Goal: Task Accomplishment & Management: Manage account settings

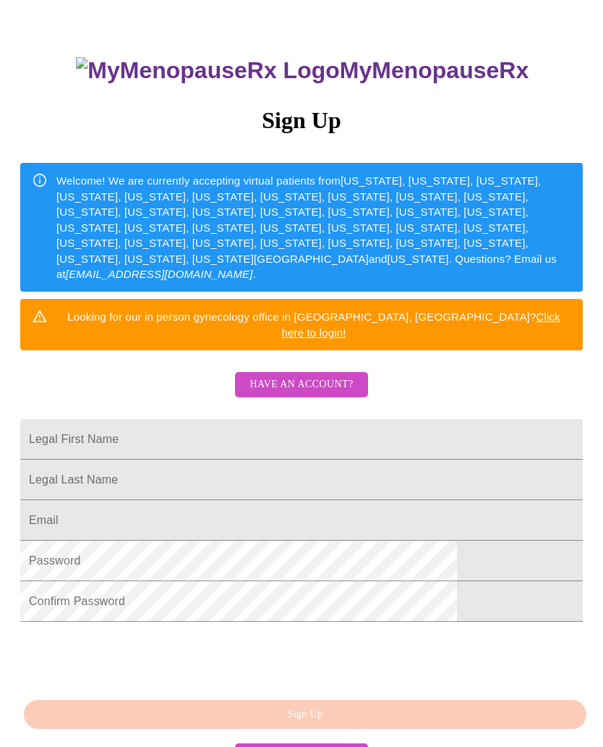
scroll to position [128, 0]
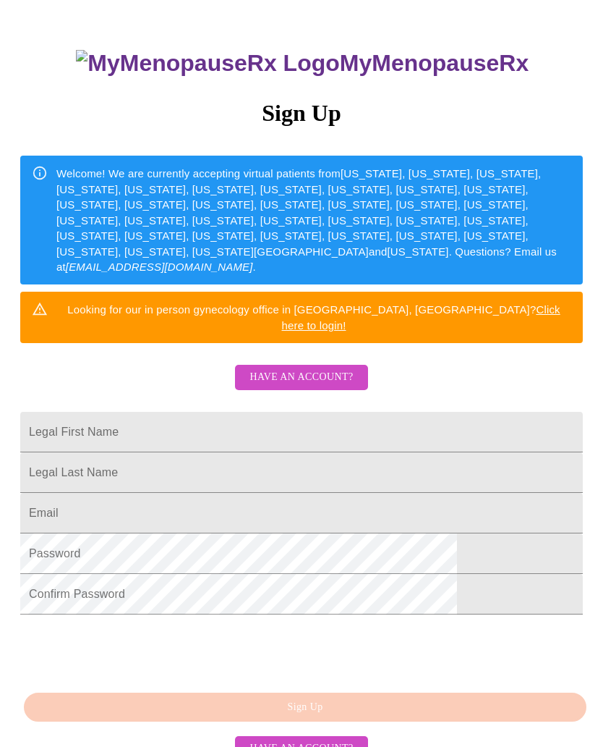
click at [416, 420] on input "Legal First Name" at bounding box center [301, 432] width 563 height 41
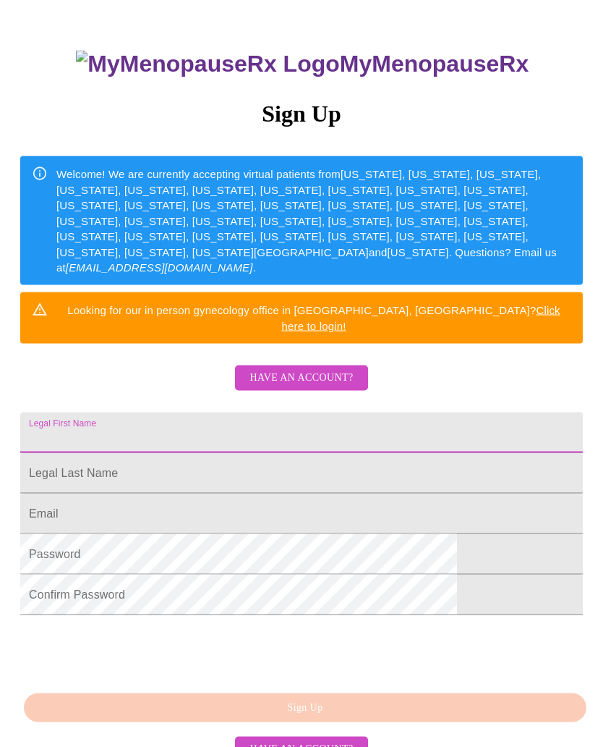
type input "T"
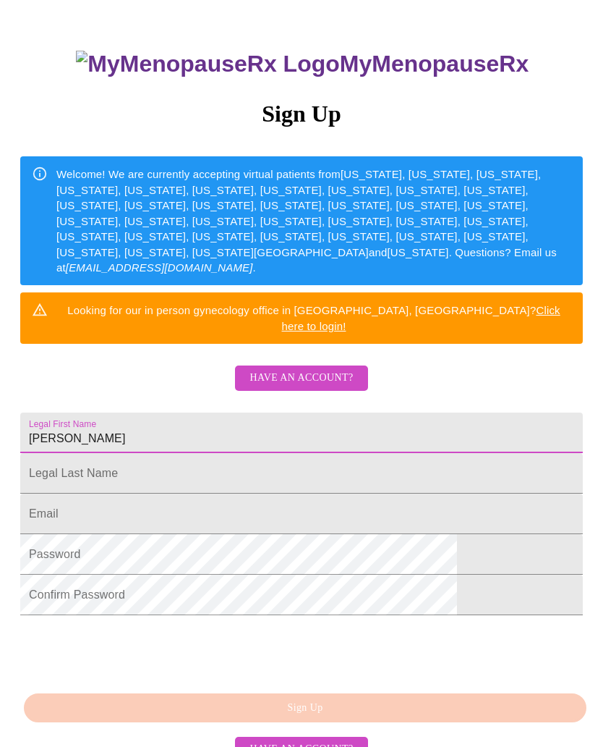
type input "Kimberly"
click at [226, 475] on input "Legal First Name" at bounding box center [301, 473] width 563 height 41
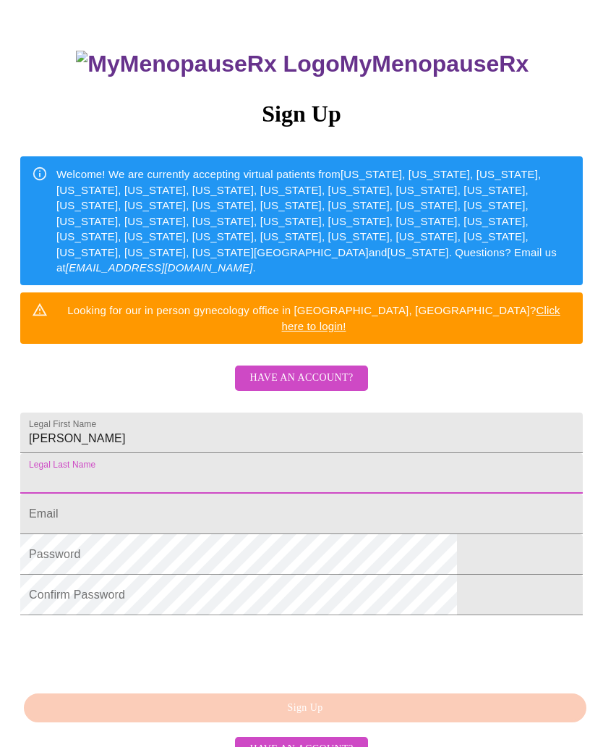
scroll to position [128, 0]
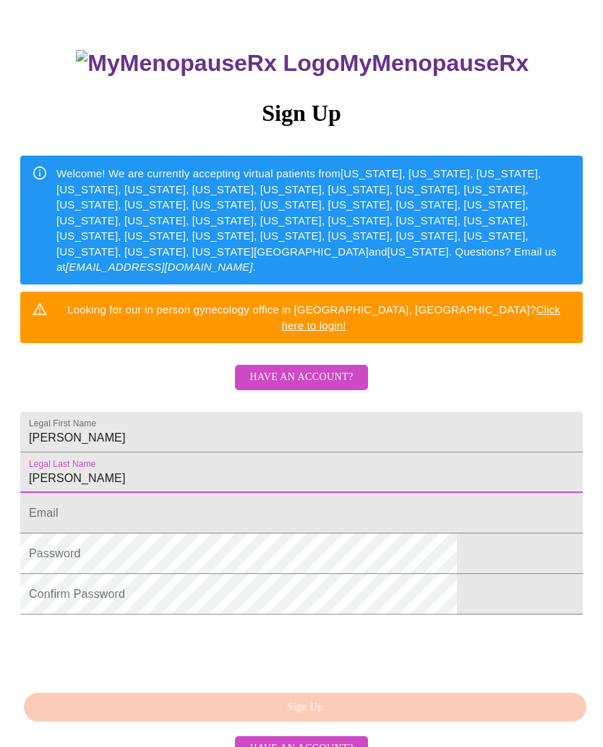
type input "Tangeman"
click at [230, 531] on input "Legal First Name" at bounding box center [301, 513] width 563 height 41
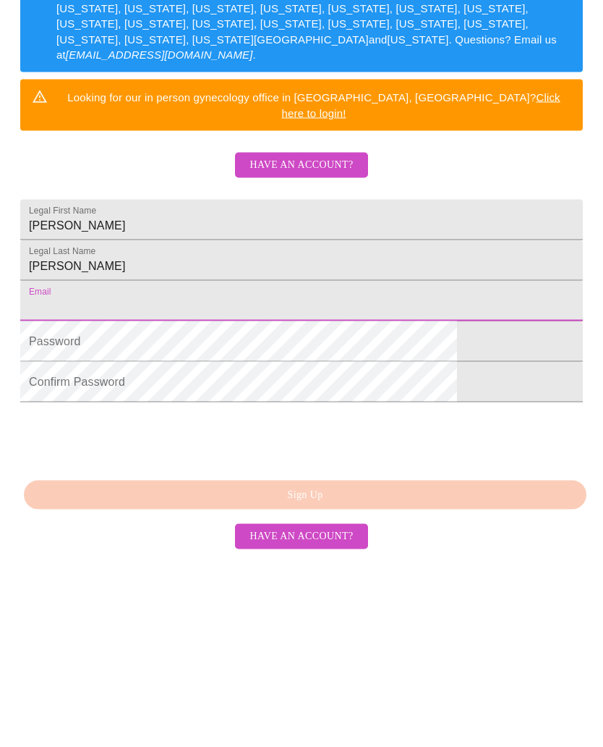
scroll to position [143, 0]
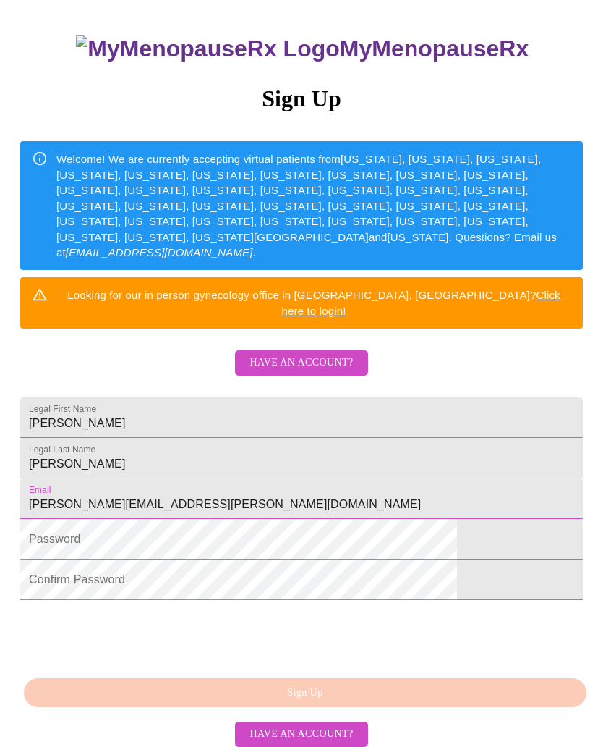
type input "[PERSON_NAME][EMAIL_ADDRESS][PERSON_NAME][DOMAIN_NAME]"
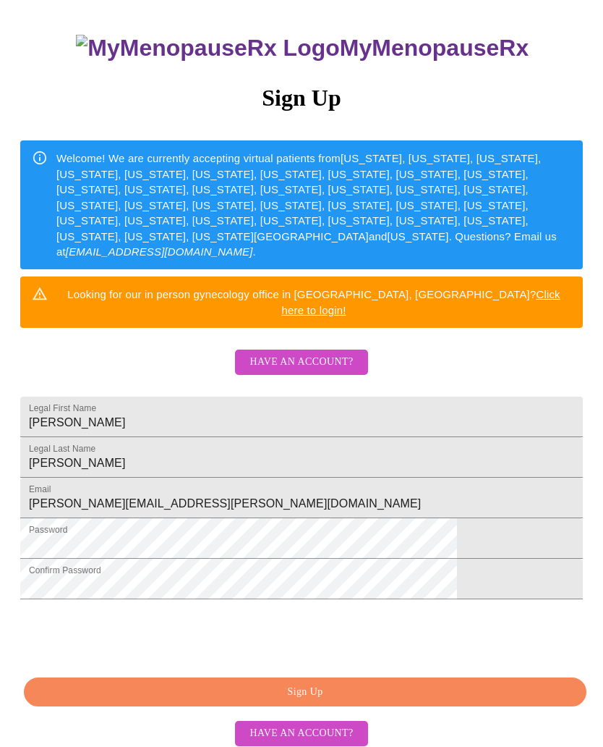
click at [418, 702] on span "Sign Up" at bounding box center [306, 693] width 530 height 18
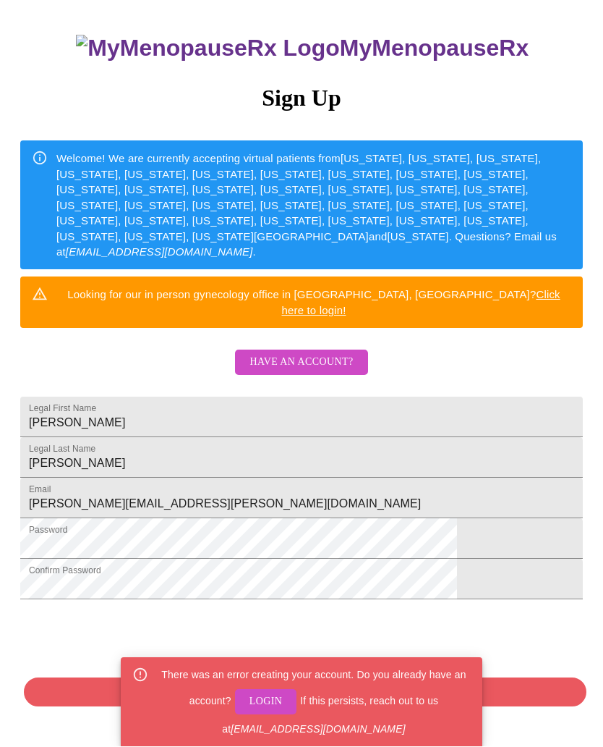
click at [265, 711] on span "Login" at bounding box center [266, 702] width 33 height 18
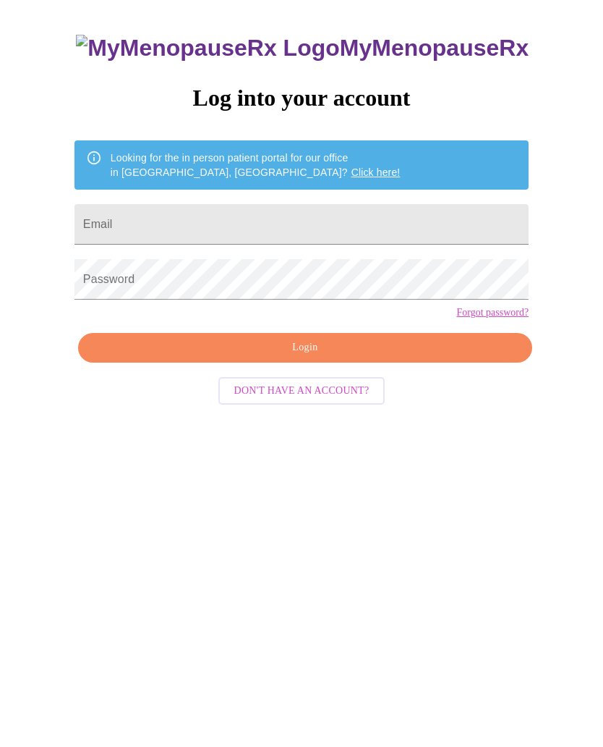
scroll to position [14, 0]
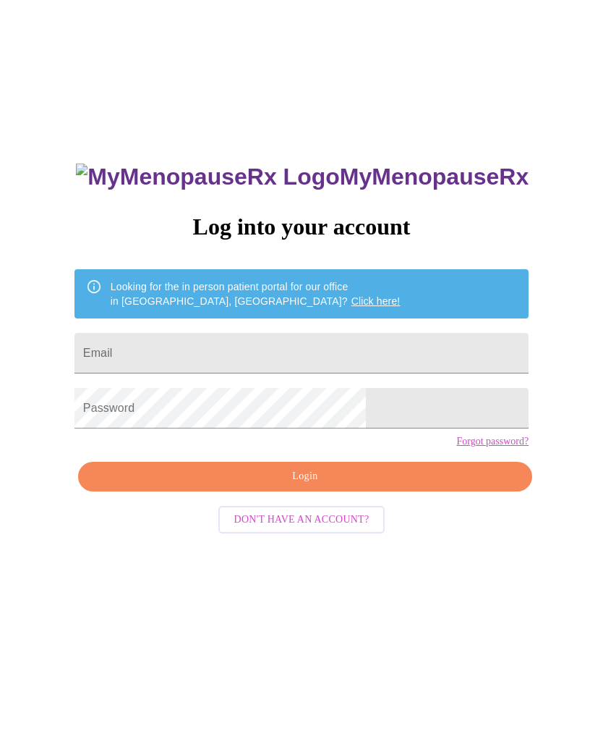
click at [242, 360] on input "Email" at bounding box center [302, 353] width 454 height 41
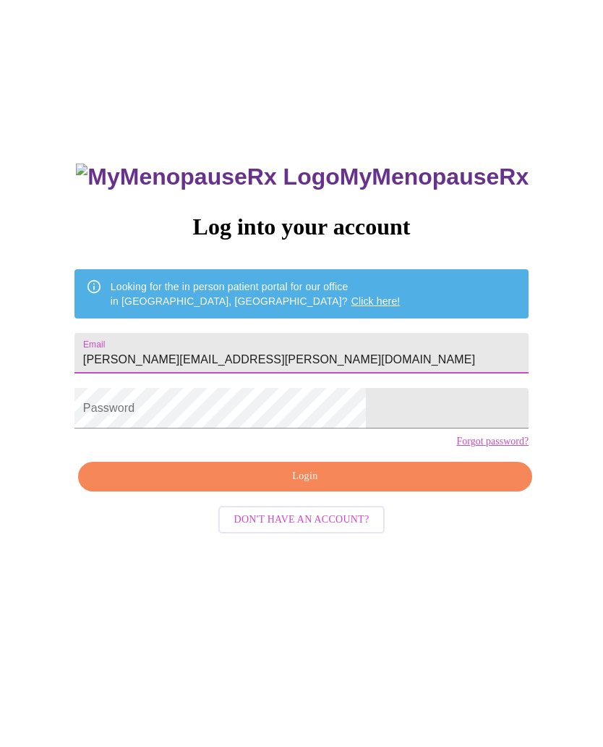
type input "[PERSON_NAME][EMAIL_ADDRESS][PERSON_NAME][DOMAIN_NAME]"
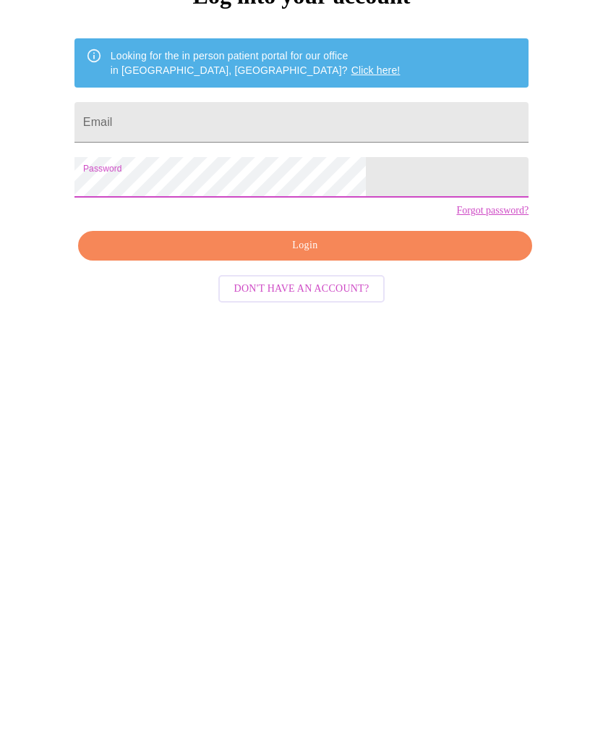
scroll to position [81, 0]
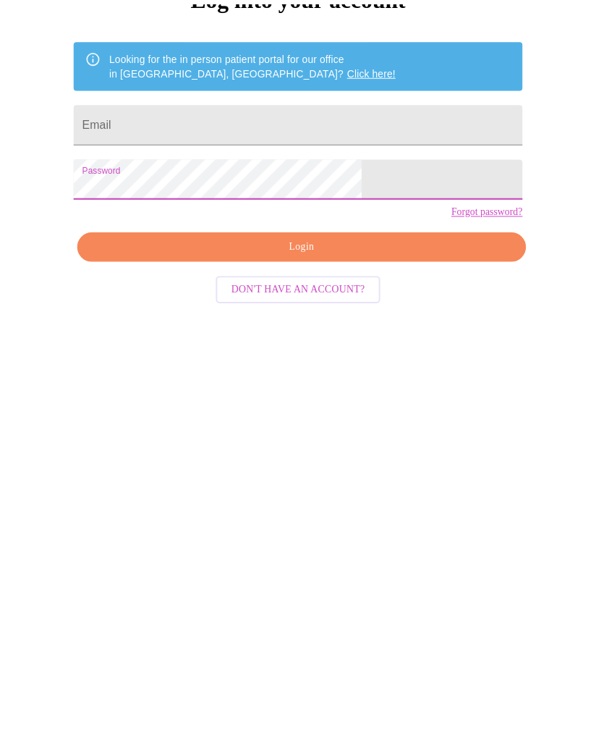
scroll to position [81, 0]
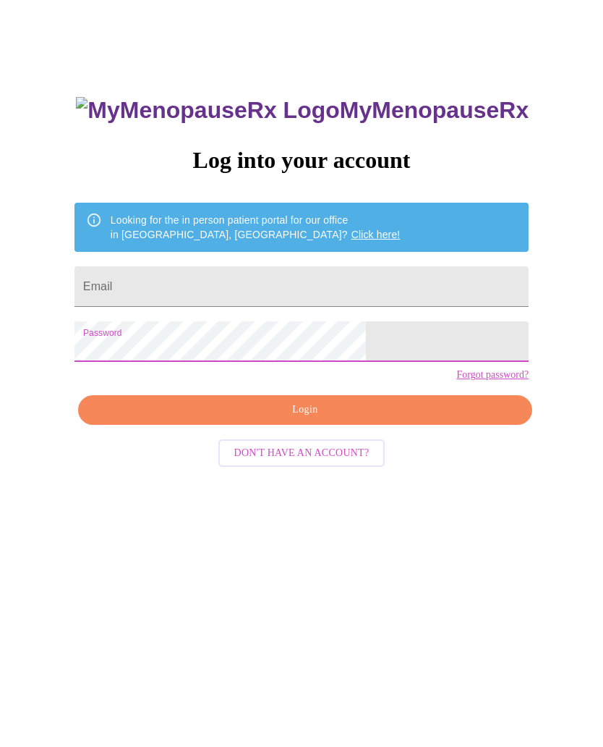
click at [278, 285] on input "Email" at bounding box center [302, 286] width 454 height 41
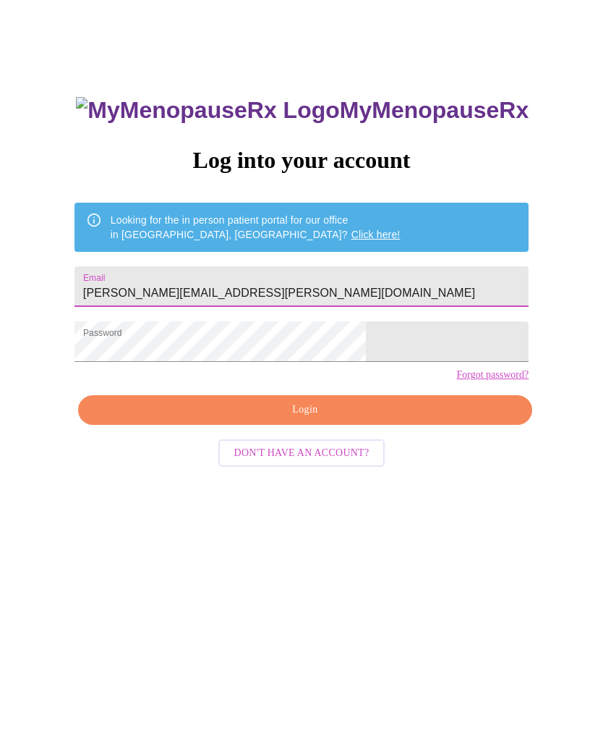
type input "[PERSON_NAME][EMAIL_ADDRESS][PERSON_NAME][DOMAIN_NAME]"
click at [308, 419] on span "Login" at bounding box center [305, 410] width 421 height 18
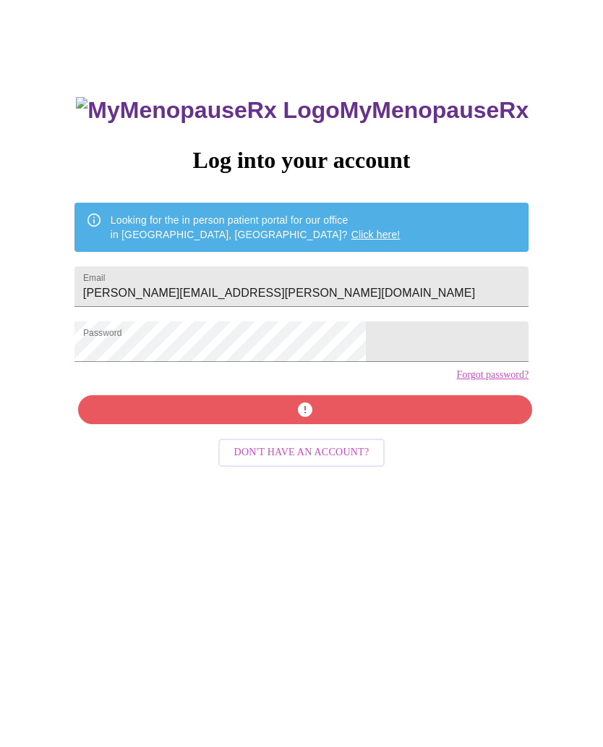
click at [457, 381] on link "Forgot password?" at bounding box center [493, 375] width 72 height 12
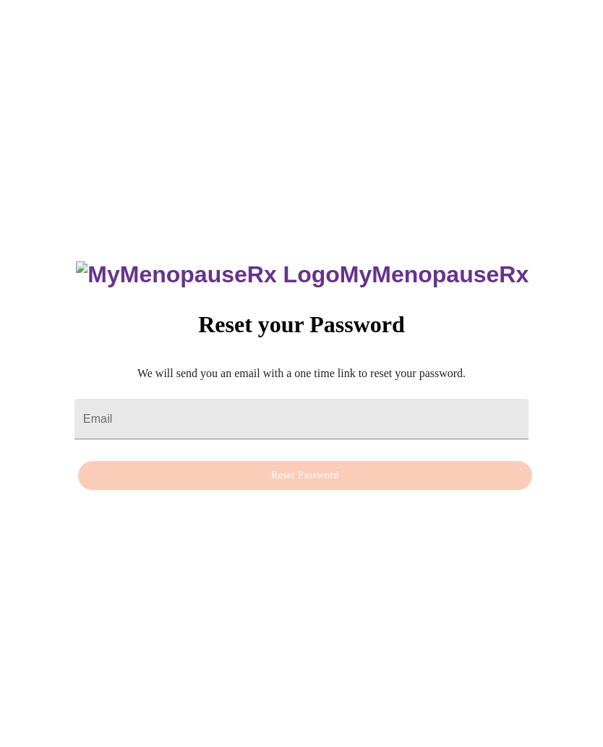
click at [232, 399] on input "Email" at bounding box center [302, 419] width 454 height 41
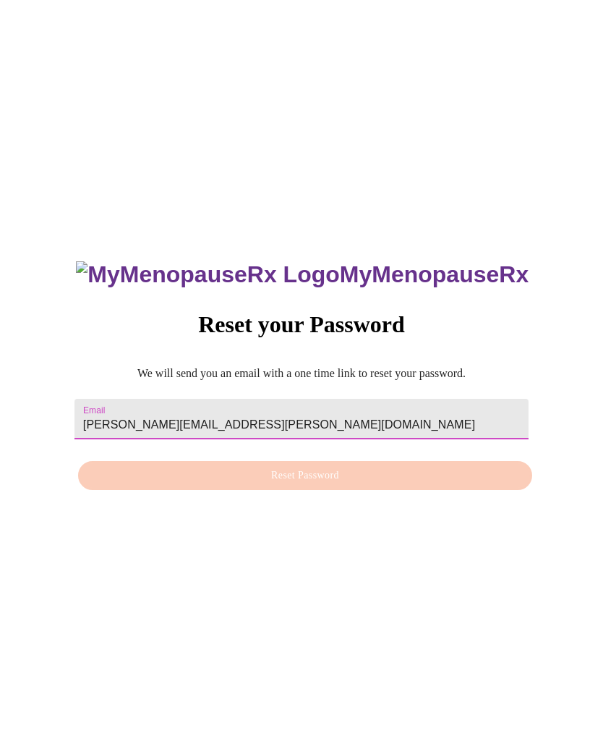
type input "[PERSON_NAME][EMAIL_ADDRESS][PERSON_NAME][DOMAIN_NAME]"
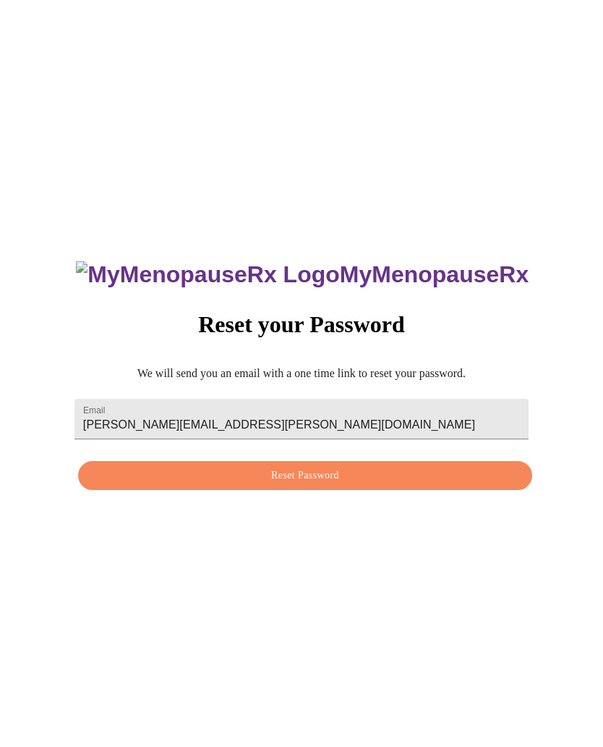
click at [308, 467] on span "Reset Password" at bounding box center [305, 476] width 421 height 18
